Goal: Transaction & Acquisition: Book appointment/travel/reservation

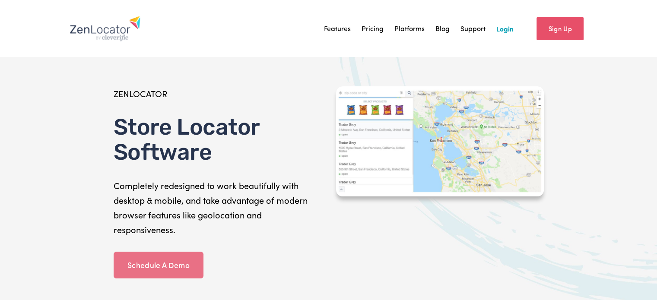
click at [190, 262] on link "Schedule A Demo" at bounding box center [159, 265] width 90 height 27
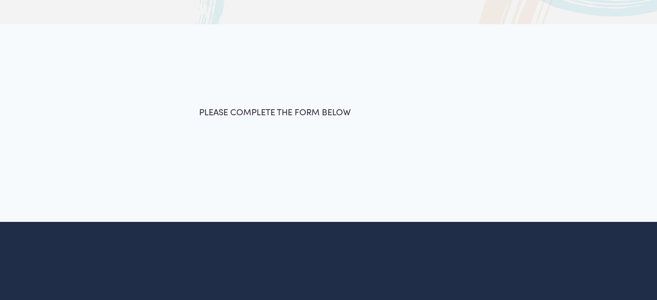
scroll to position [154, 0]
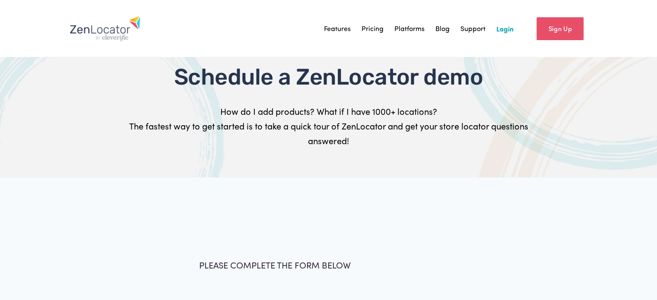
click at [104, 38] on img at bounding box center [105, 29] width 71 height 26
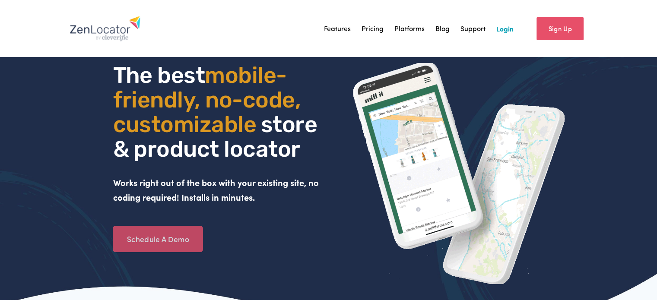
click at [183, 244] on link "Schedule A Demo" at bounding box center [158, 239] width 90 height 27
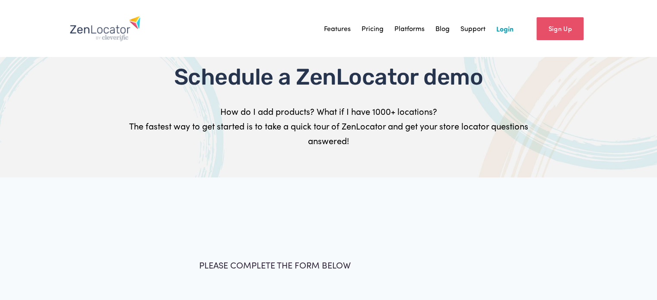
click at [554, 35] on link "Sign Up" at bounding box center [559, 28] width 47 height 23
click at [114, 28] on img at bounding box center [105, 29] width 71 height 26
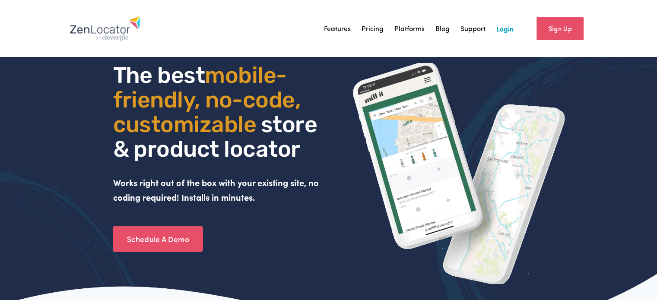
click at [339, 31] on link "Features" at bounding box center [337, 28] width 27 height 13
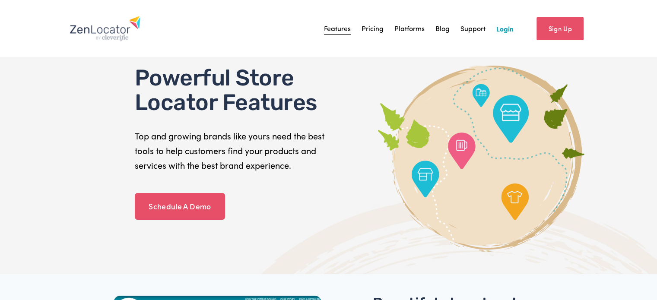
click at [377, 27] on link "Pricing" at bounding box center [372, 28] width 22 height 13
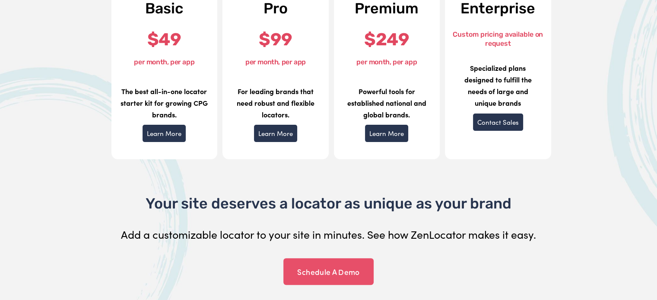
scroll to position [176, 0]
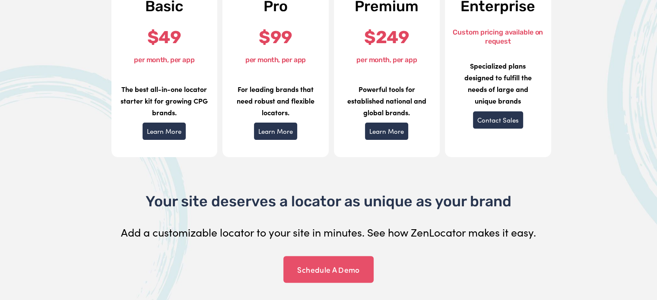
click at [161, 128] on link "Learn More" at bounding box center [164, 131] width 43 height 17
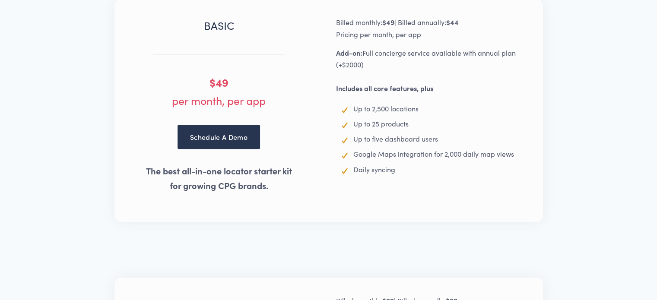
click at [243, 134] on link "Schedule A Demo" at bounding box center [219, 137] width 83 height 24
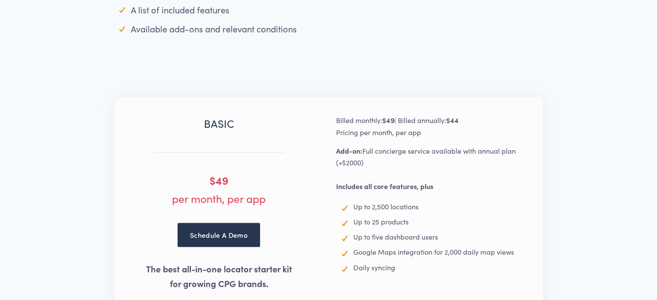
scroll to position [850, 0]
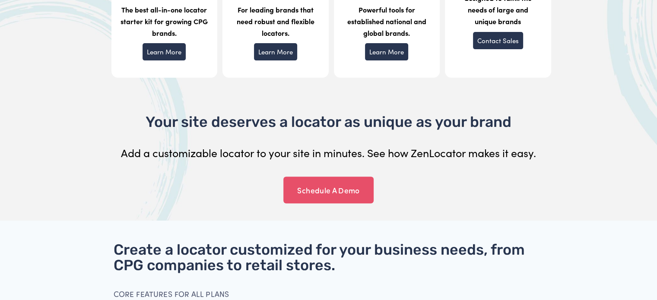
scroll to position [282, 0]
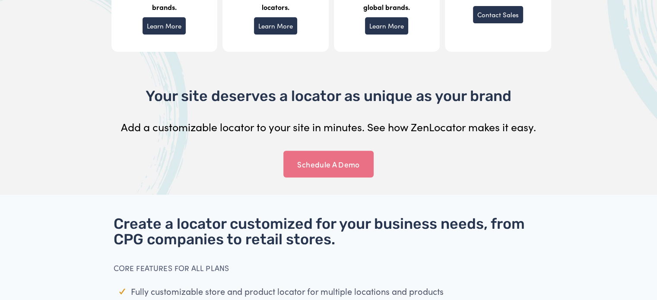
click at [333, 161] on link "Schedule A Demo" at bounding box center [328, 164] width 90 height 27
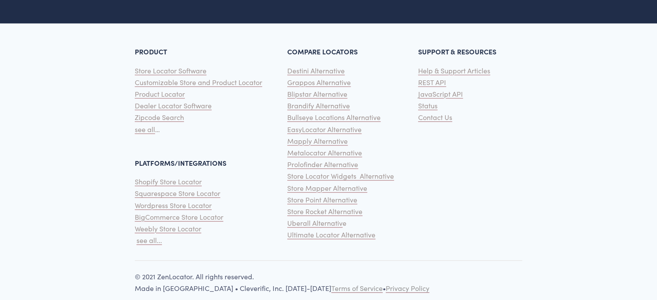
scroll to position [511, 0]
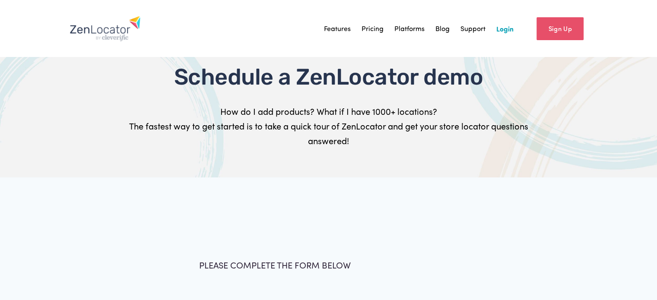
click at [544, 25] on link "Sign Up" at bounding box center [559, 28] width 47 height 23
click at [90, 31] on img at bounding box center [105, 29] width 71 height 26
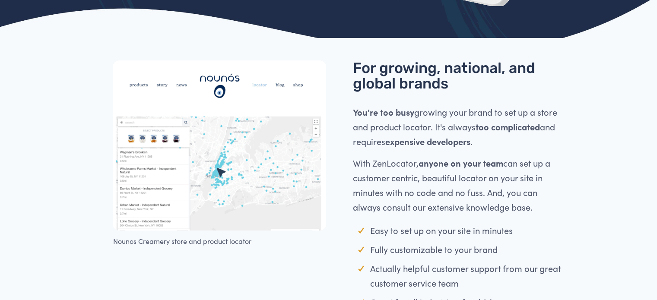
scroll to position [366, 0]
